Goal: Check status

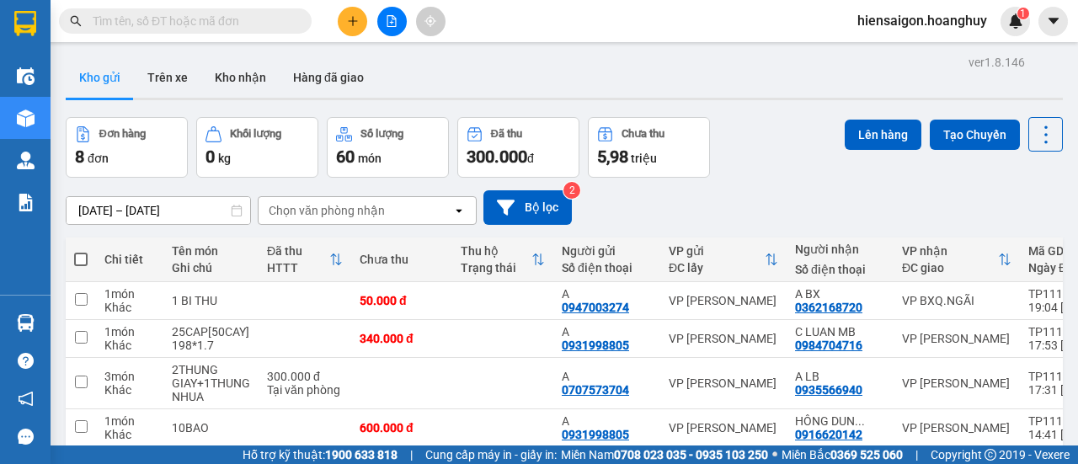
click at [178, 23] on input "text" at bounding box center [192, 21] width 199 height 19
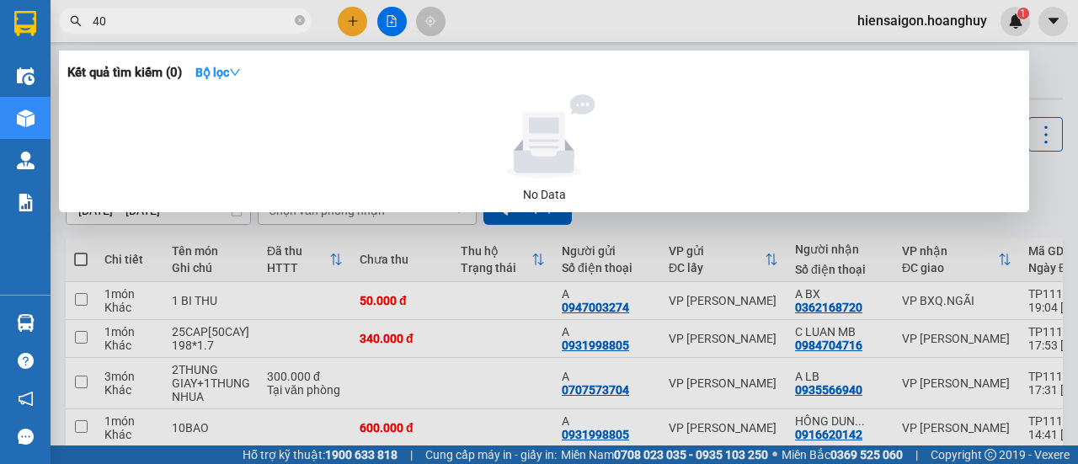
type input "409"
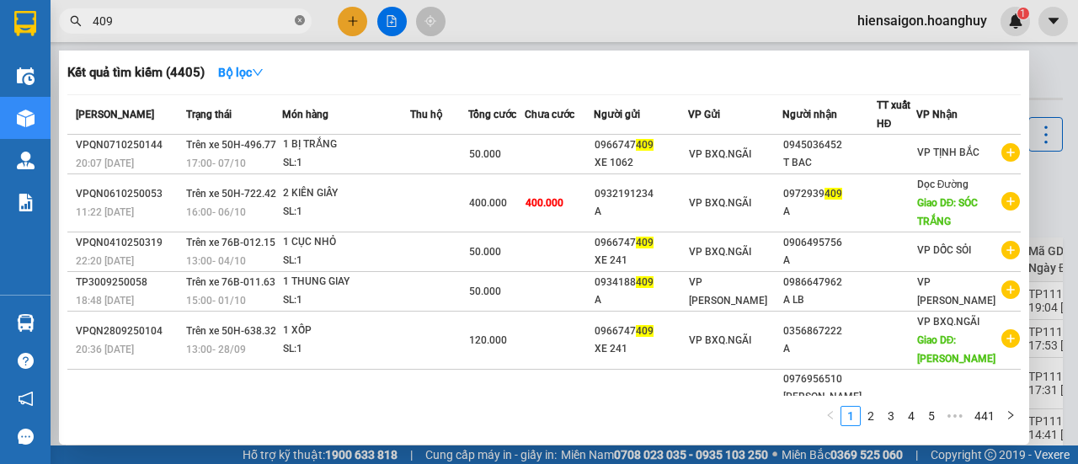
click at [299, 25] on icon "close-circle" at bounding box center [300, 20] width 10 height 10
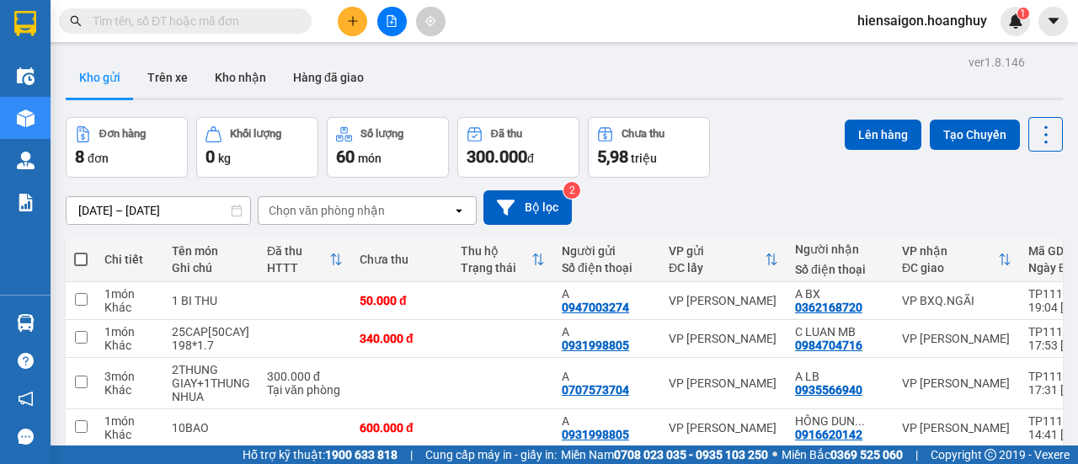
click at [251, 15] on input "text" at bounding box center [192, 21] width 199 height 19
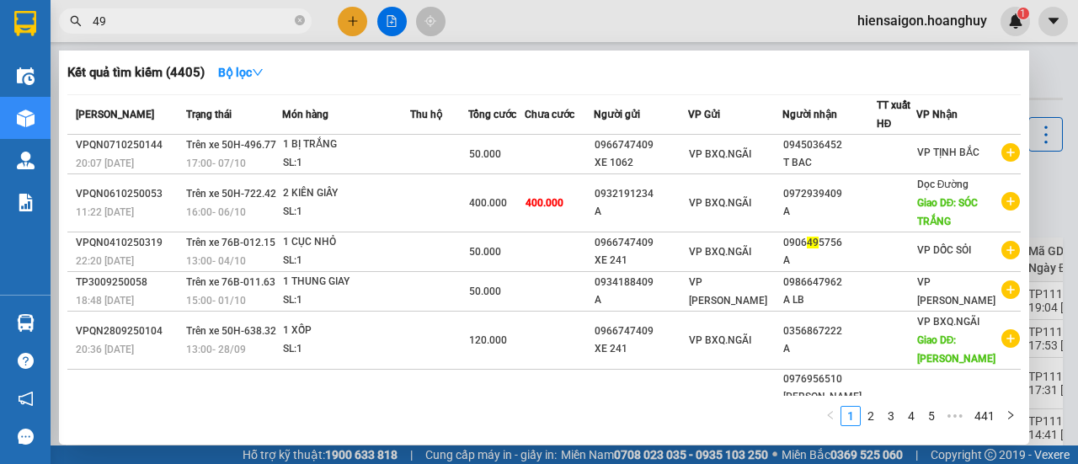
type input "494"
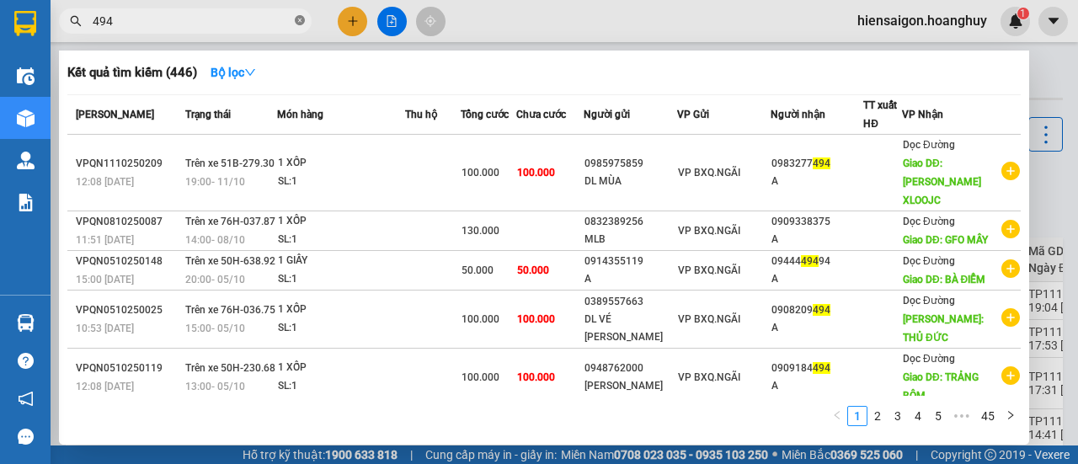
click at [298, 23] on icon "close-circle" at bounding box center [300, 20] width 10 height 10
